Goal: Information Seeking & Learning: Learn about a topic

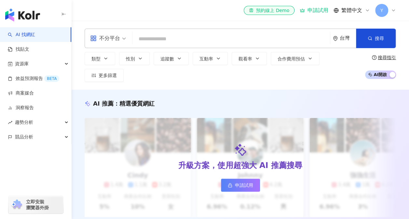
click at [186, 38] on input "search" at bounding box center [231, 39] width 192 height 12
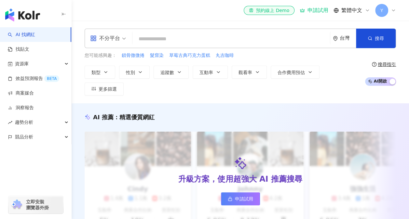
type input "*******"
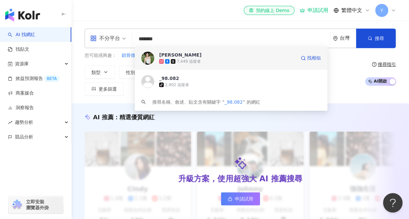
click at [206, 59] on div "7,449 追蹤者" at bounding box center [227, 61] width 137 height 7
